Goal: Information Seeking & Learning: Learn about a topic

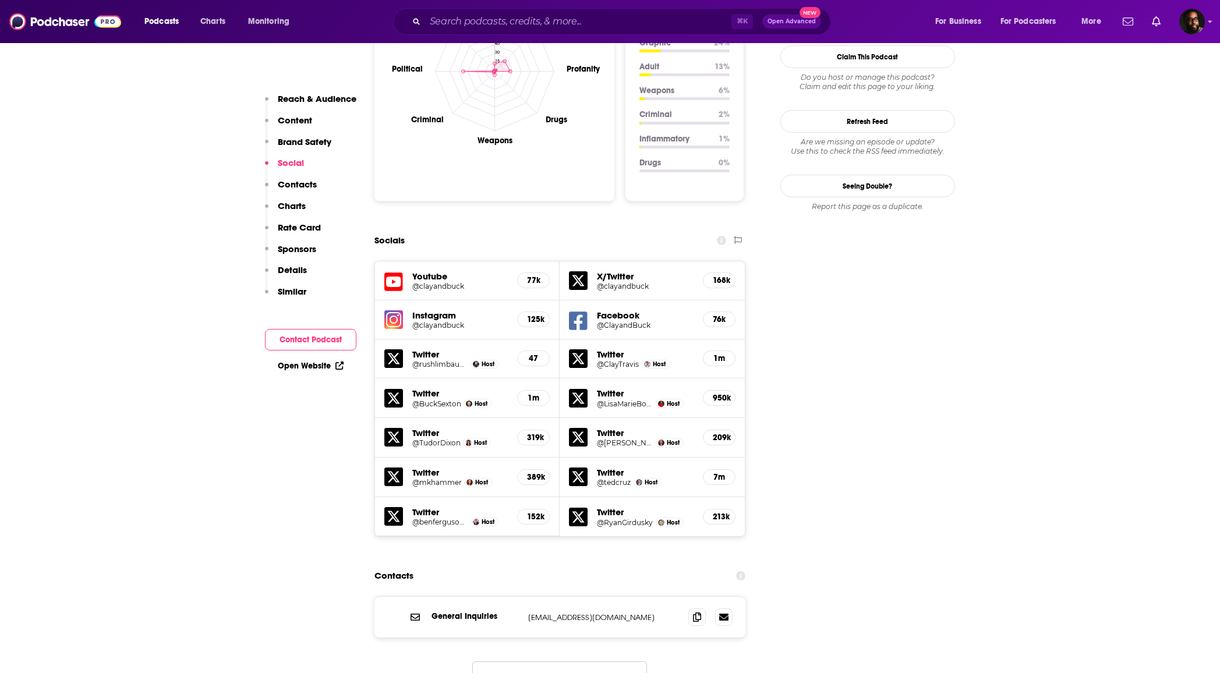
scroll to position [1178, 0]
click at [540, 313] on h5 "125k" at bounding box center [533, 318] width 13 height 10
click at [399, 309] on img at bounding box center [393, 318] width 19 height 19
click at [536, 313] on h5 "125k" at bounding box center [533, 318] width 13 height 10
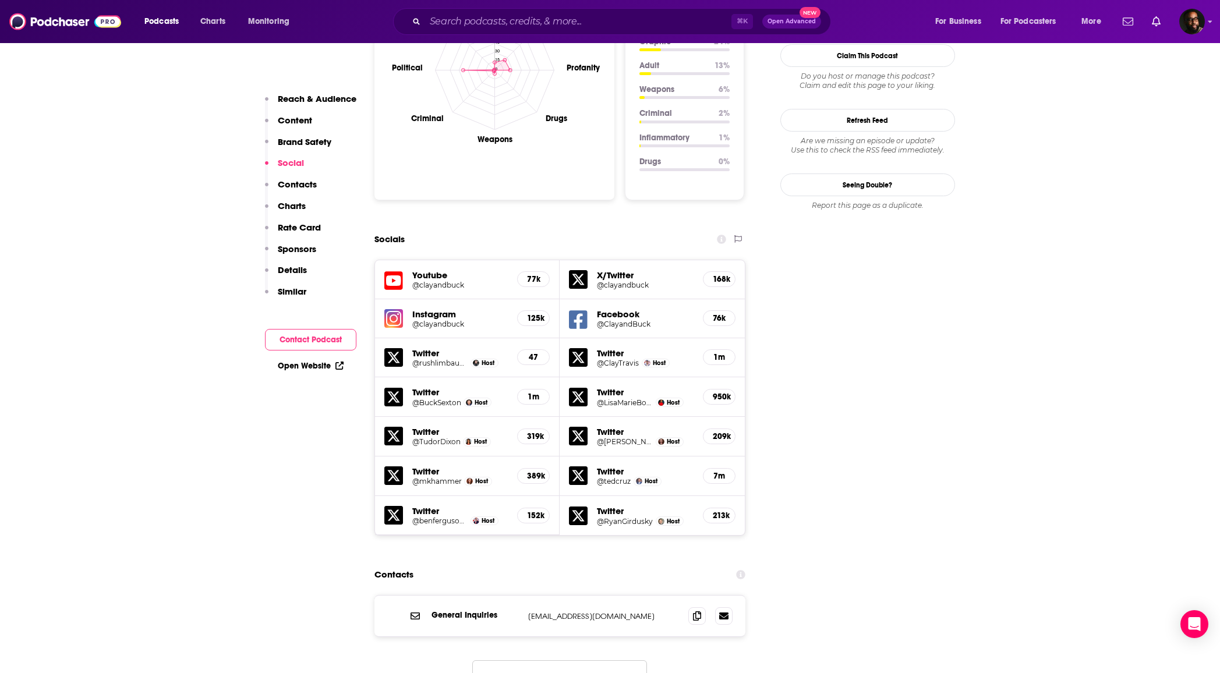
click at [433, 320] on h5 "@clayandbuck" at bounding box center [460, 324] width 96 height 9
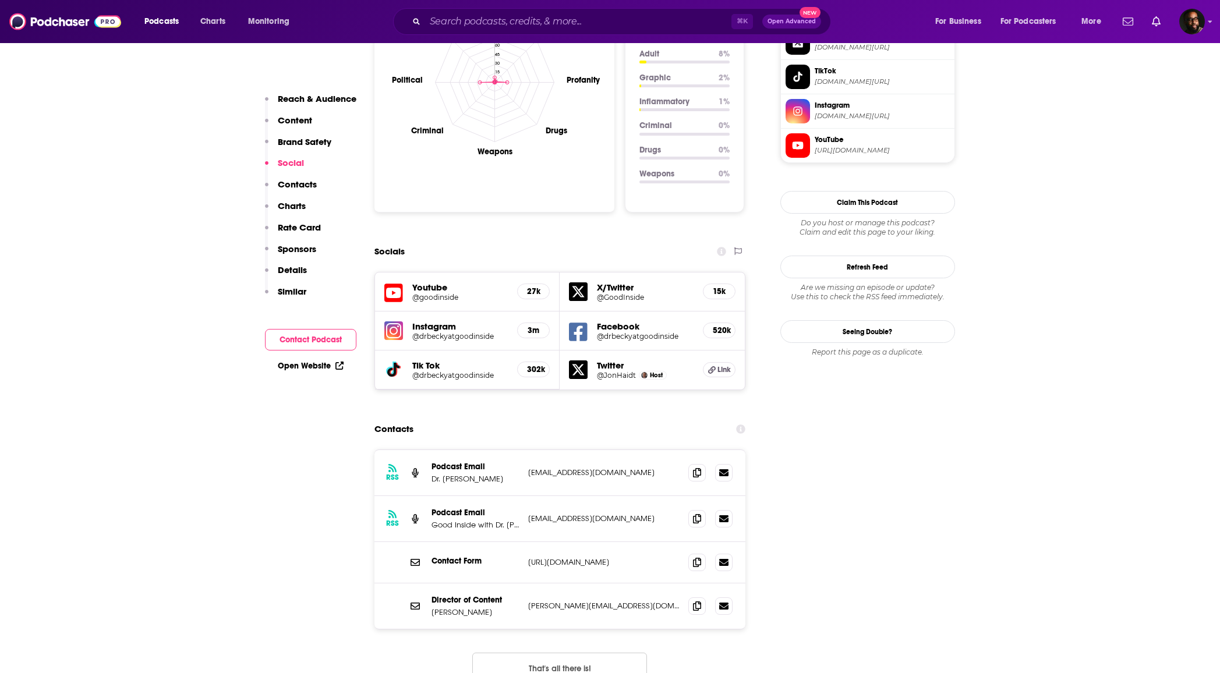
scroll to position [1145, 0]
click at [388, 321] on img at bounding box center [393, 330] width 19 height 19
